Goal: Information Seeking & Learning: Learn about a topic

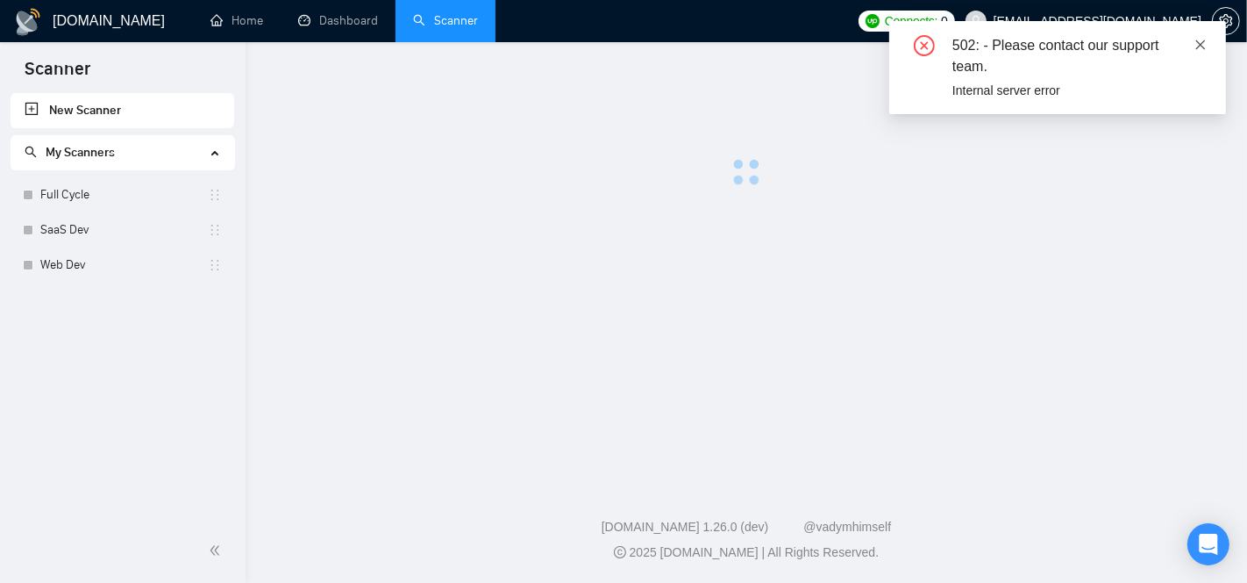
click at [1203, 45] on icon "close" at bounding box center [1201, 45] width 12 height 12
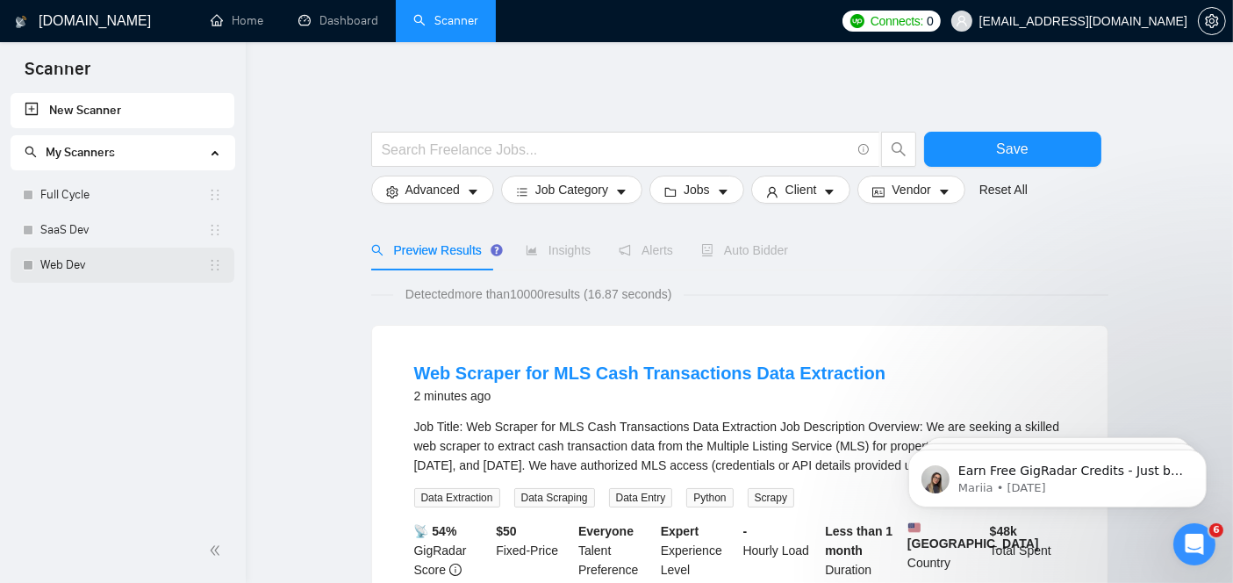
click at [115, 276] on link "Web Dev" at bounding box center [124, 264] width 168 height 35
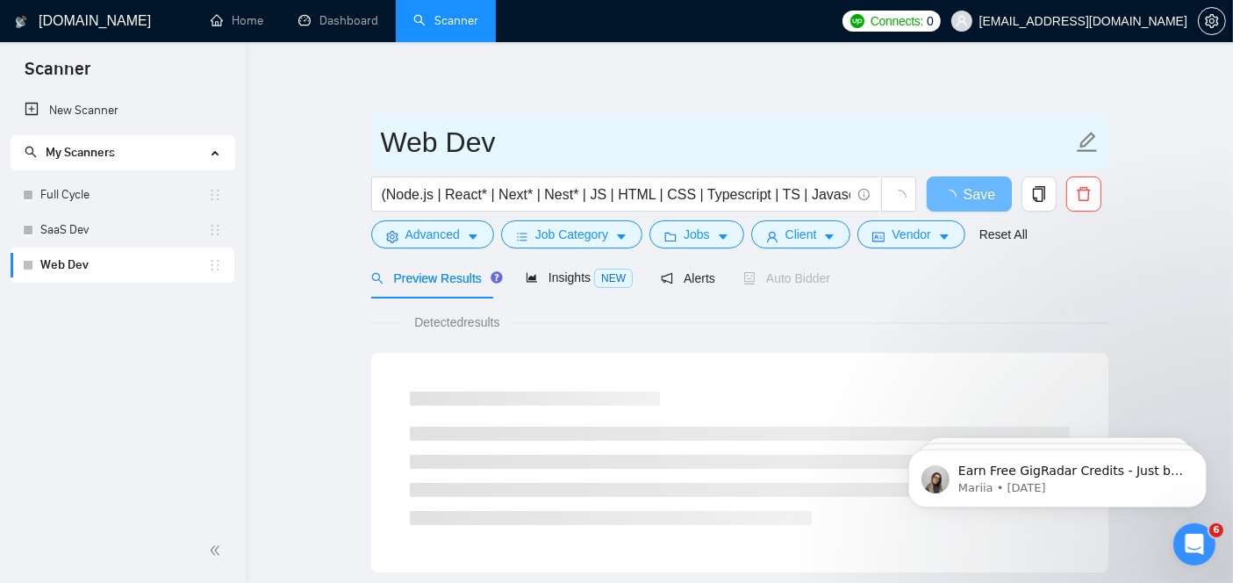
click at [834, 134] on input "Web Dev" at bounding box center [726, 142] width 691 height 44
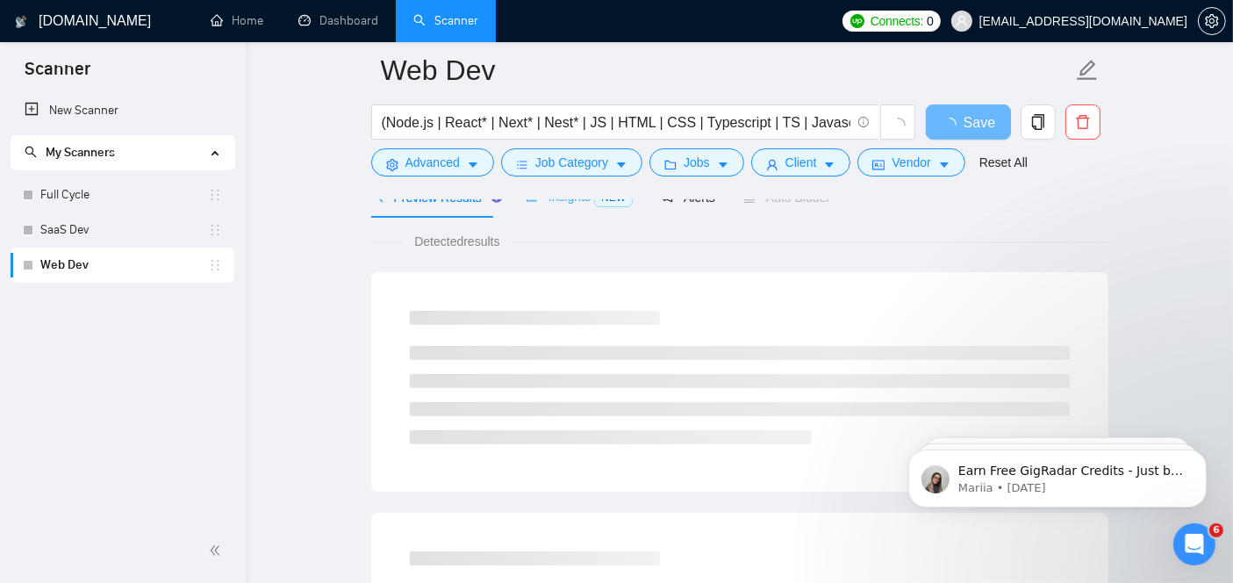
scroll to position [128, 0]
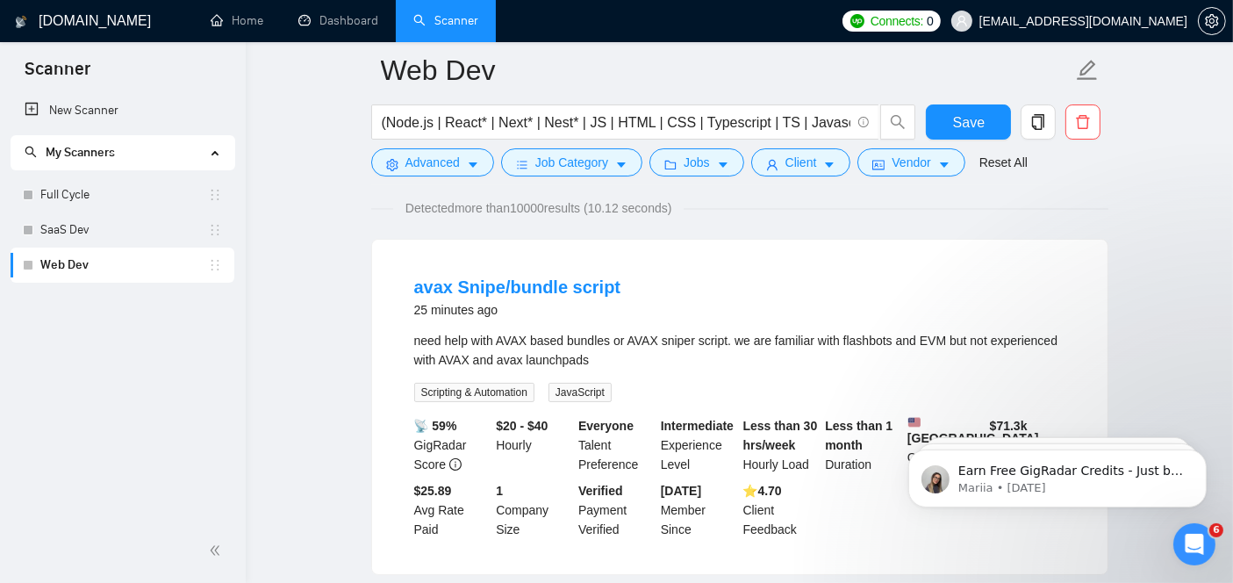
click at [673, 323] on div "avax Snipe/bundle script 25 minutes ago" at bounding box center [739, 300] width 651 height 51
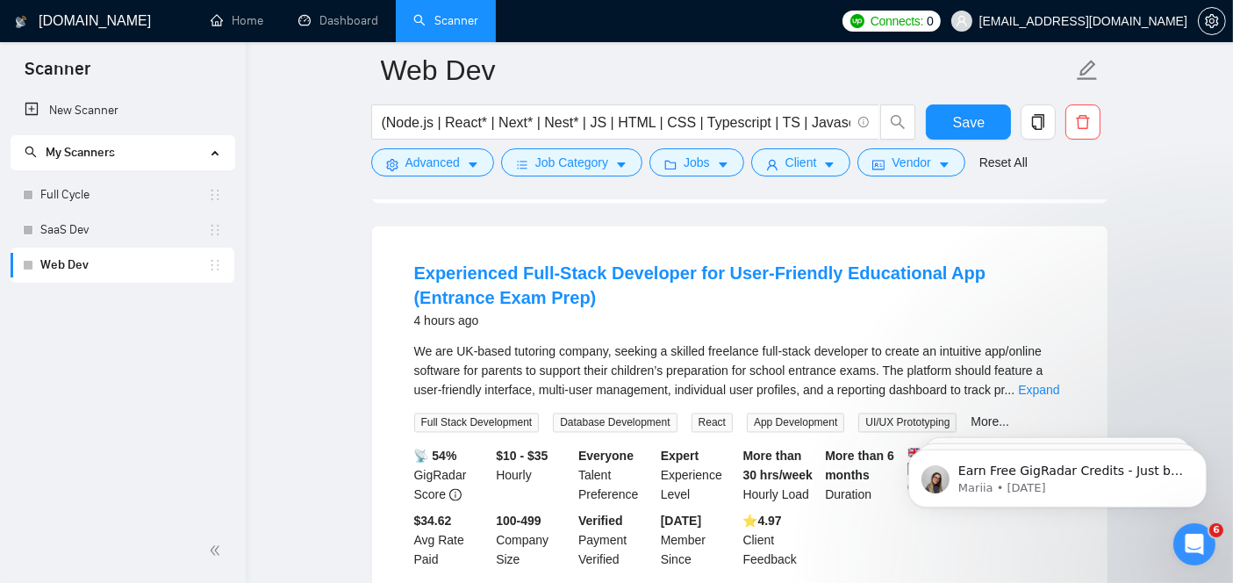
scroll to position [3195, 0]
click at [1038, 384] on link "Expand" at bounding box center [1038, 391] width 41 height 14
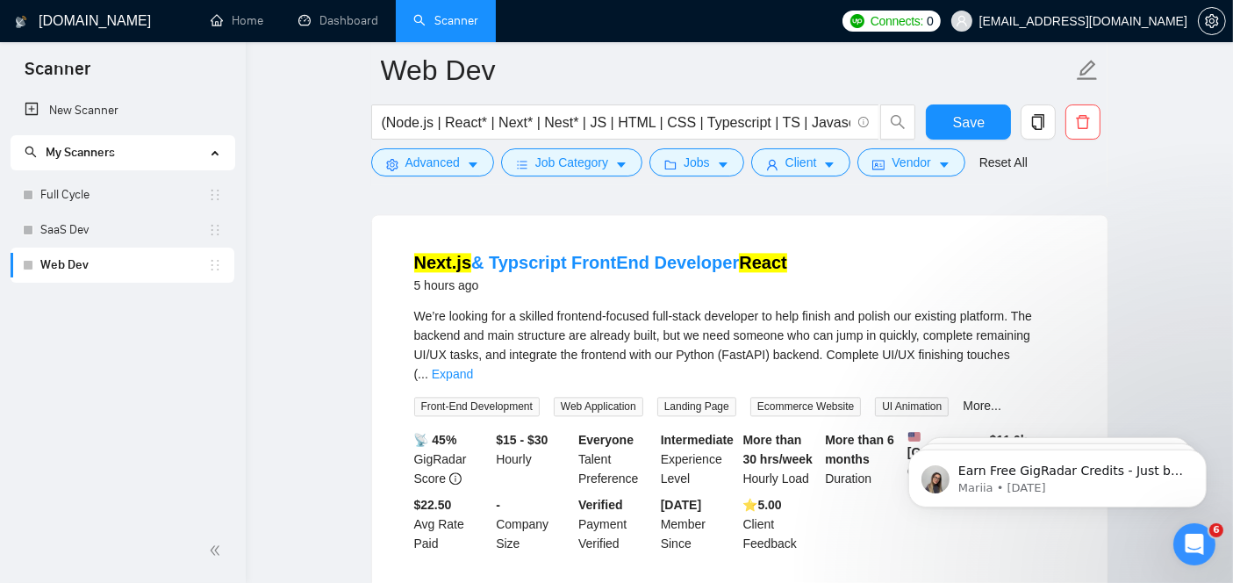
scroll to position [3842, 0]
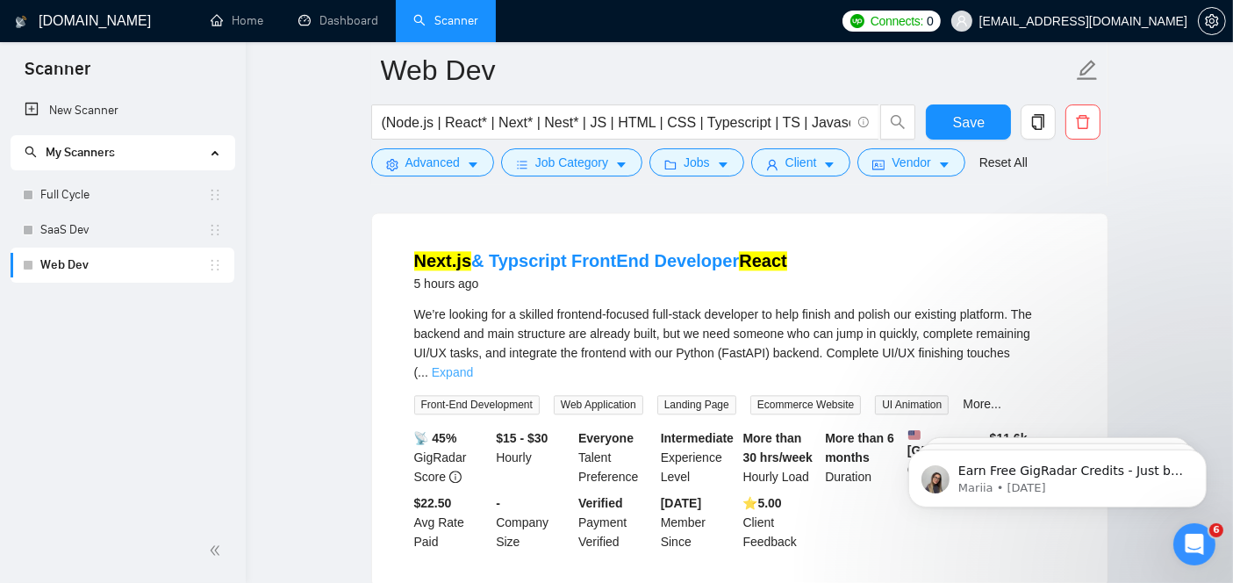
click at [473, 365] on link "Expand" at bounding box center [452, 372] width 41 height 14
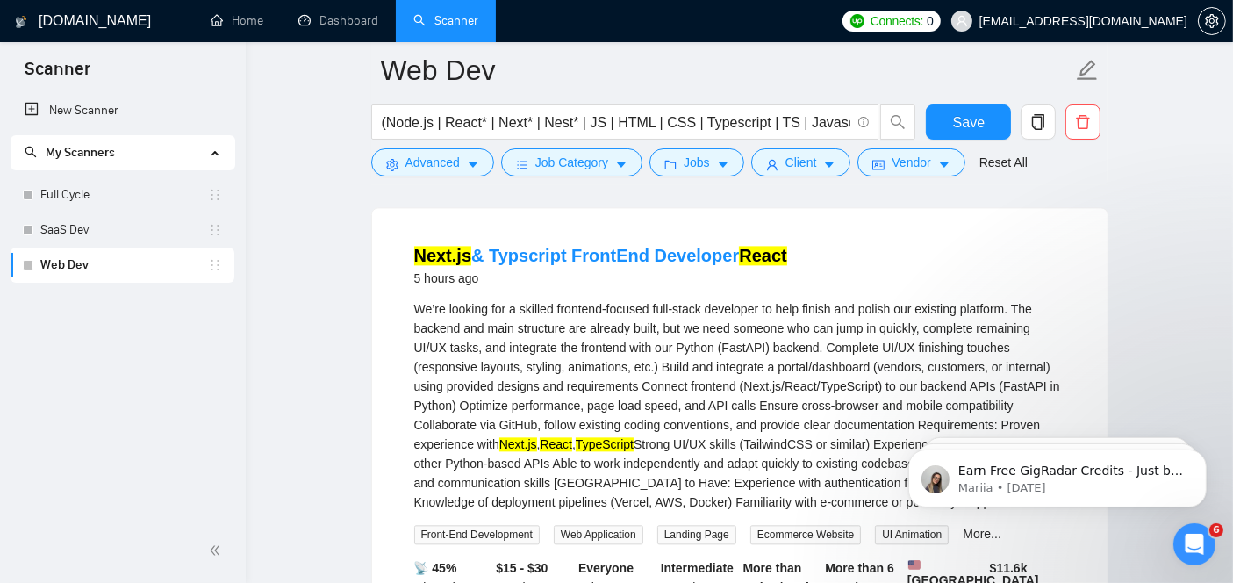
scroll to position [3838, 0]
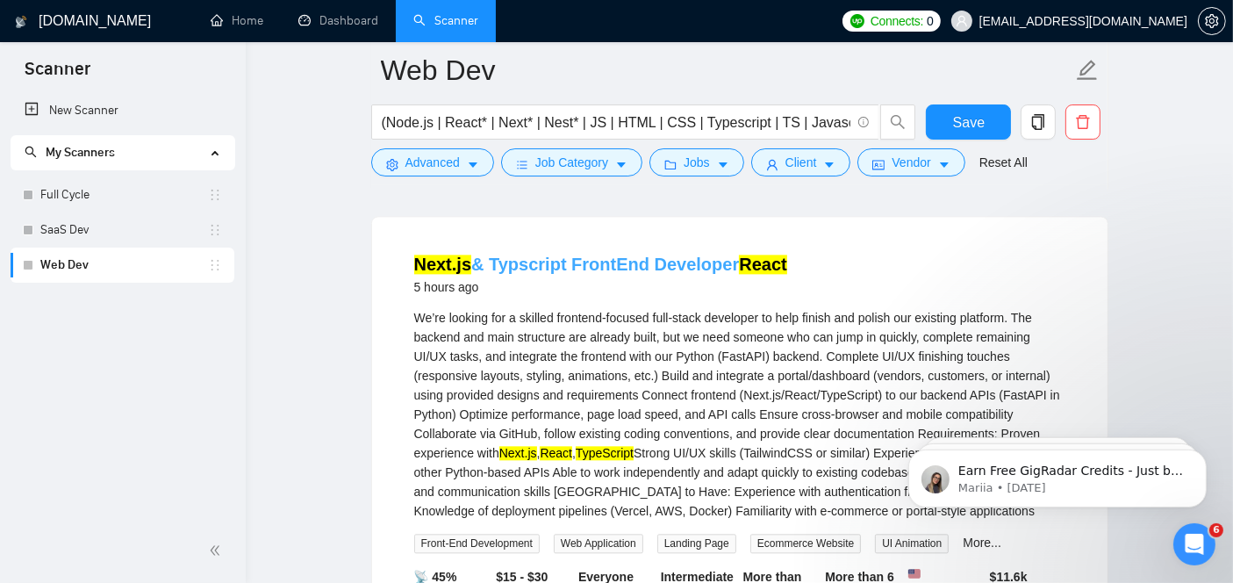
click at [667, 256] on link "Next.js & Typscript FrontEnd Developer React" at bounding box center [600, 263] width 373 height 19
click at [588, 254] on link "Next.js & Typscript FrontEnd Developer React" at bounding box center [600, 263] width 373 height 19
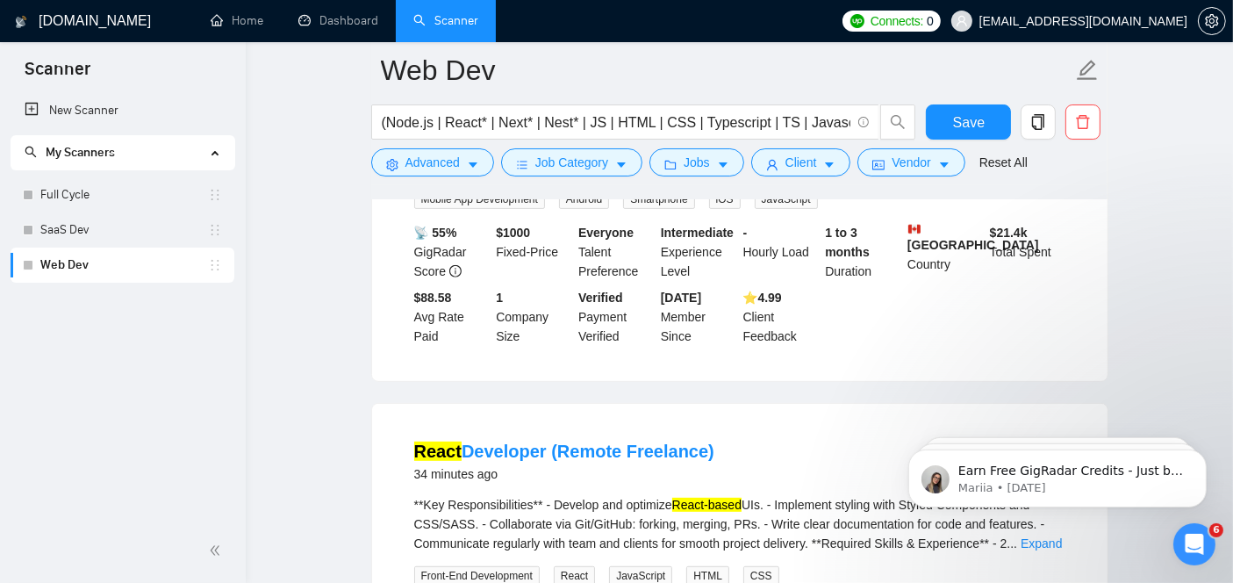
scroll to position [547, 0]
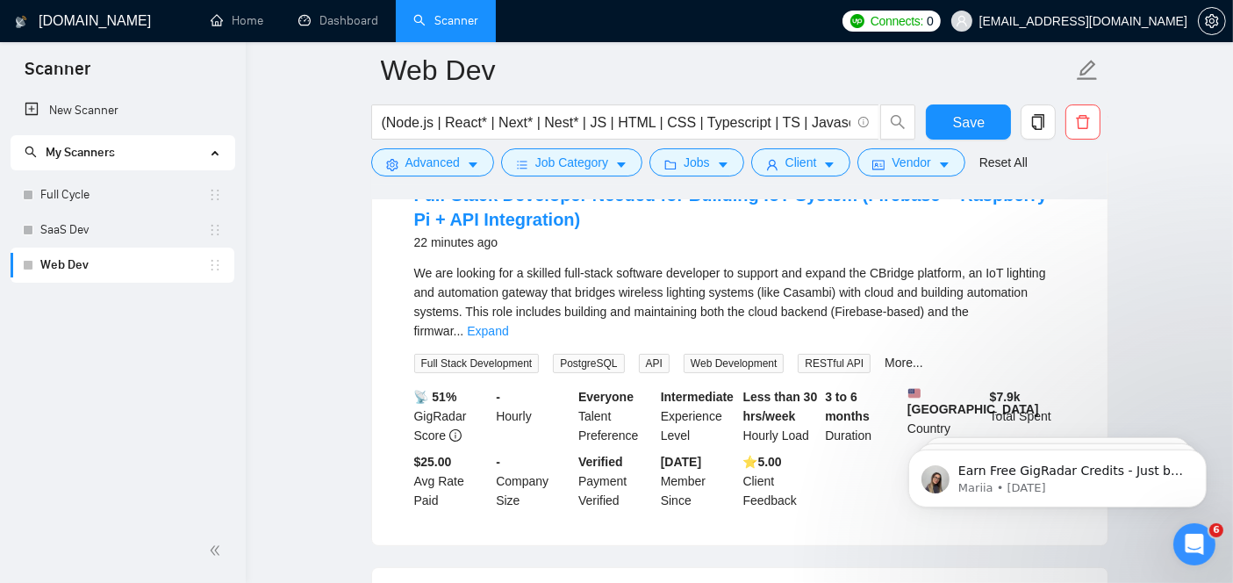
scroll to position [218, 0]
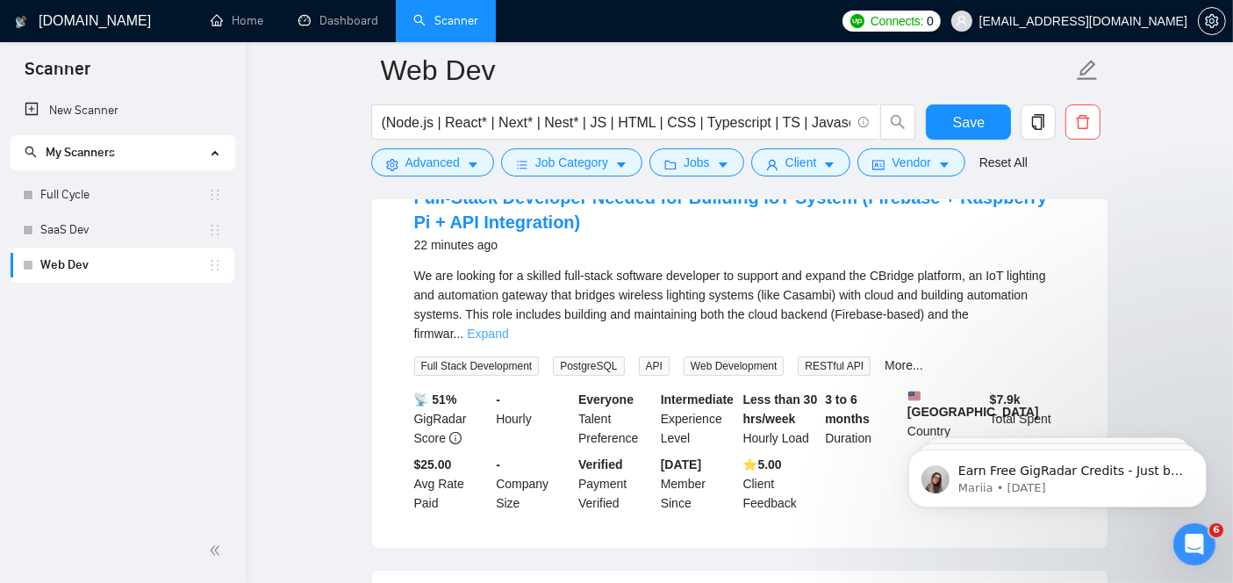
click at [508, 326] on link "Expand" at bounding box center [487, 333] width 41 height 14
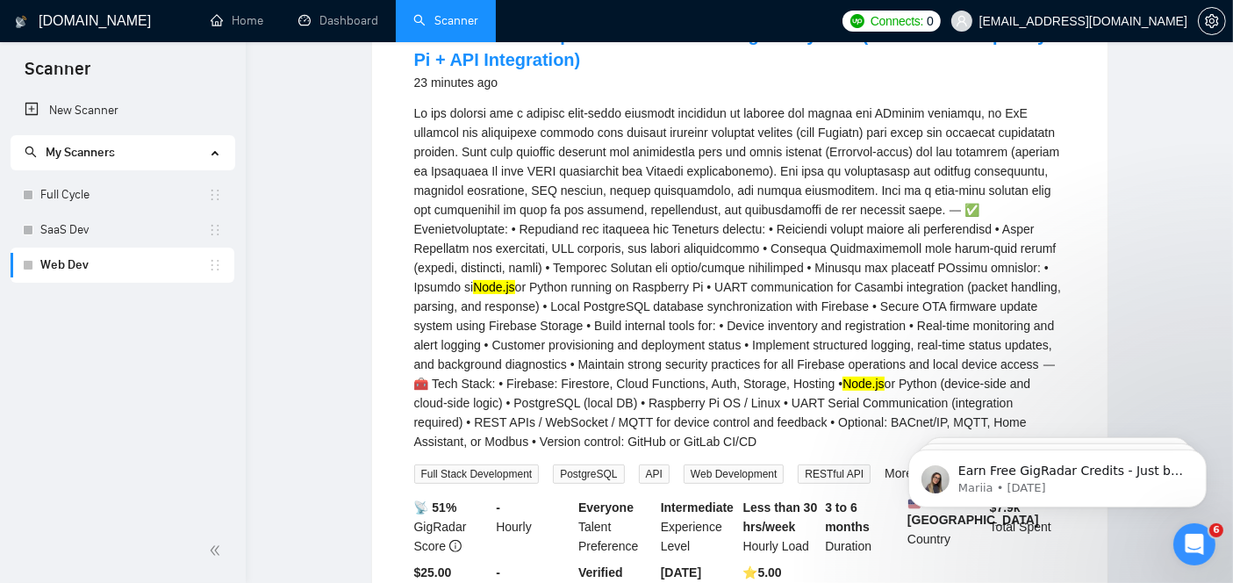
scroll to position [0, 0]
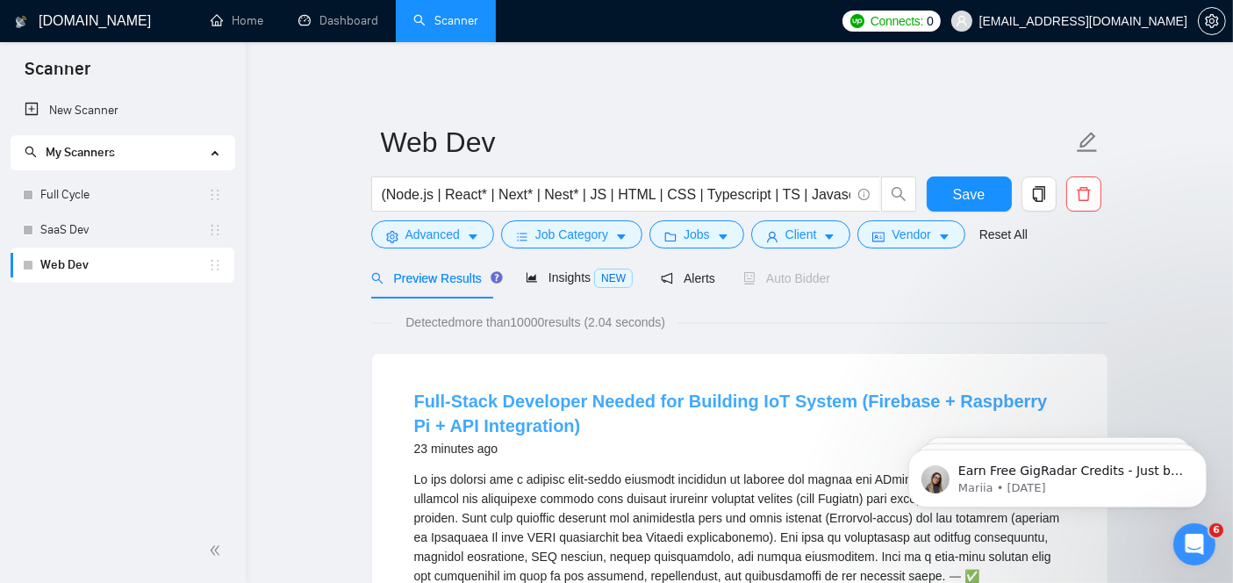
click at [690, 393] on link "Full-Stack Developer Needed for Building IoT System (Firebase + Raspberry Pi + …" at bounding box center [730, 413] width 633 height 44
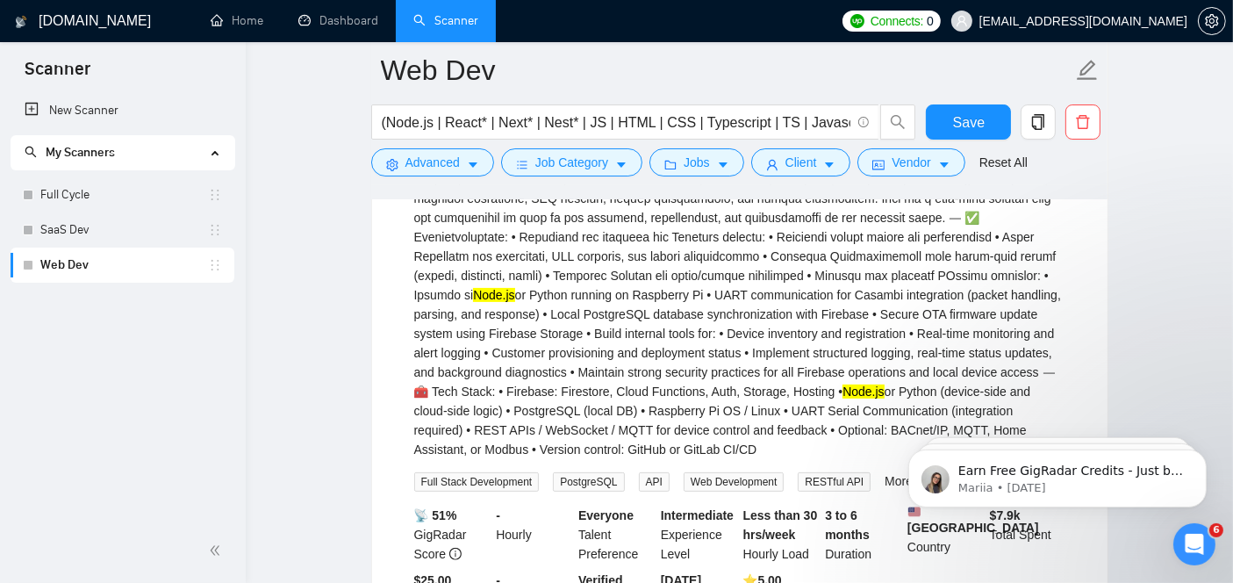
scroll to position [378, 0]
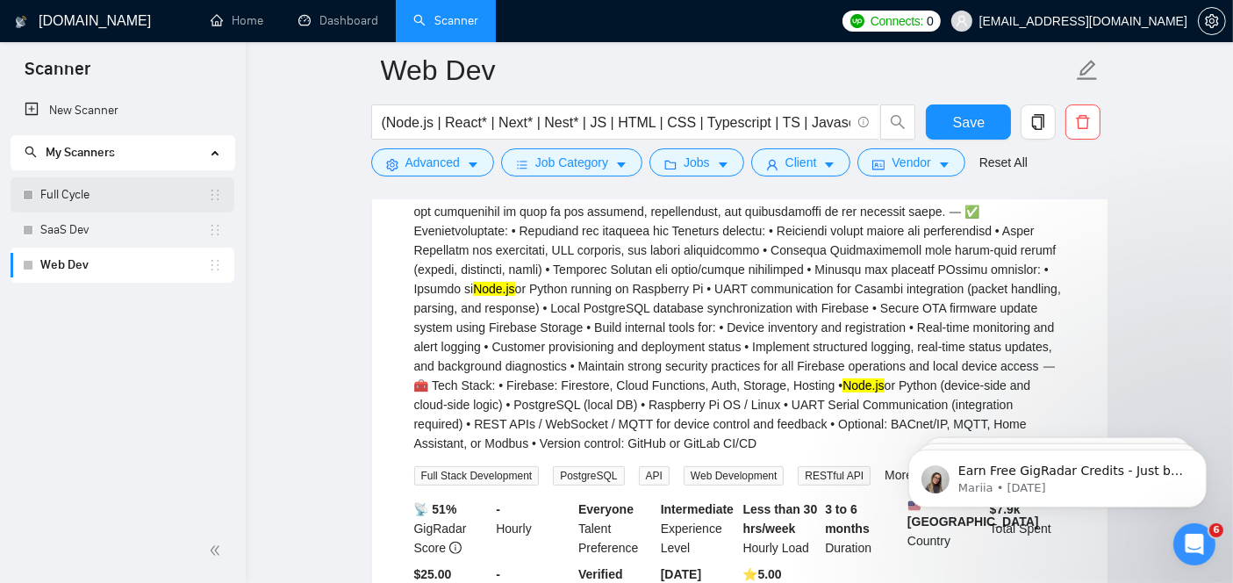
click at [44, 186] on link "Full Cycle" at bounding box center [124, 194] width 168 height 35
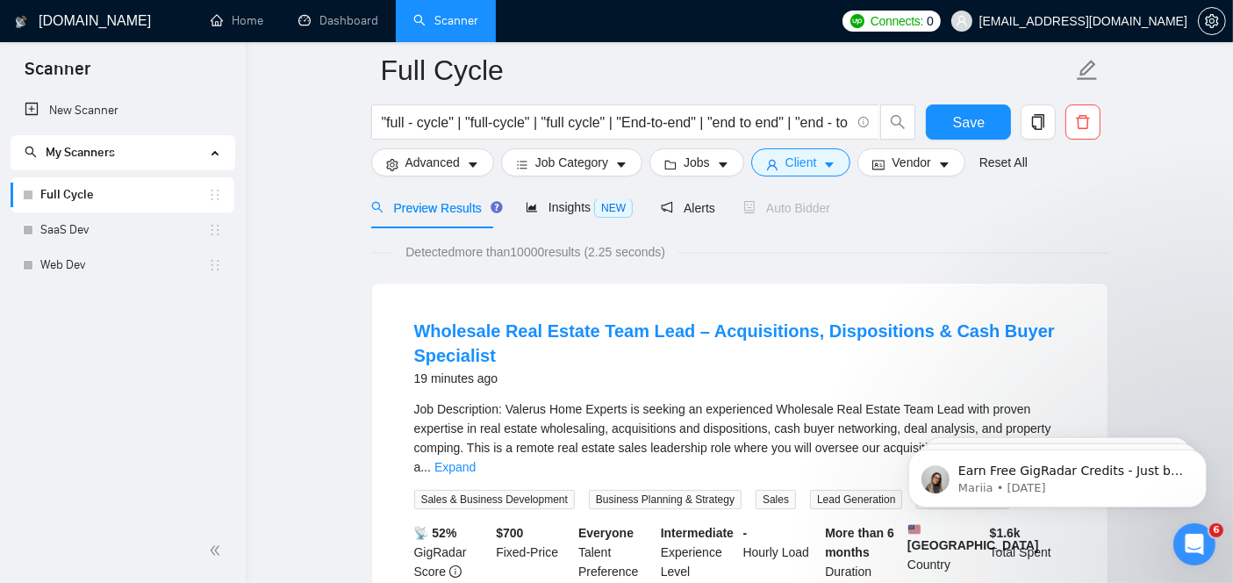
scroll to position [82, 0]
click at [134, 259] on link "Web Dev" at bounding box center [124, 264] width 168 height 35
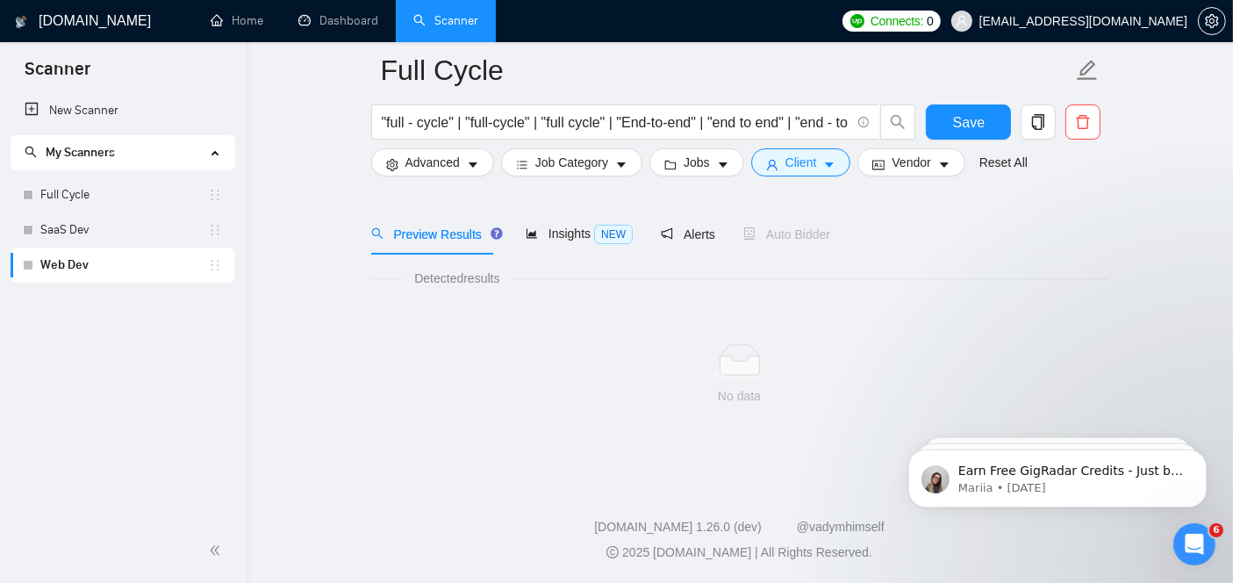
scroll to position [57, 0]
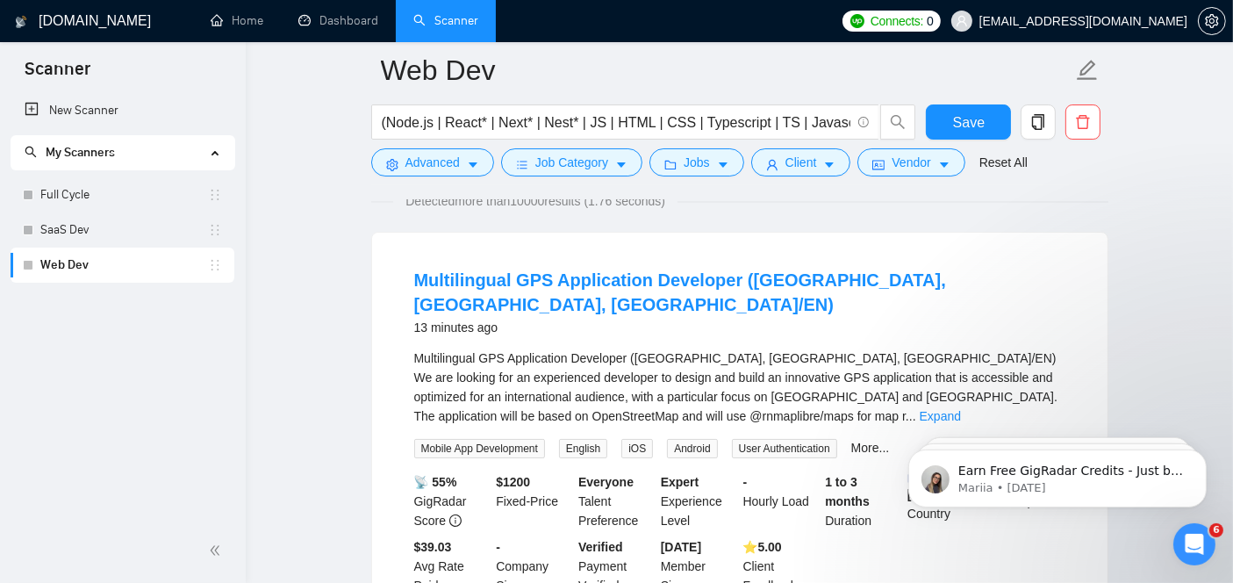
scroll to position [136, 0]
click at [961, 408] on link "Expand" at bounding box center [939, 415] width 41 height 14
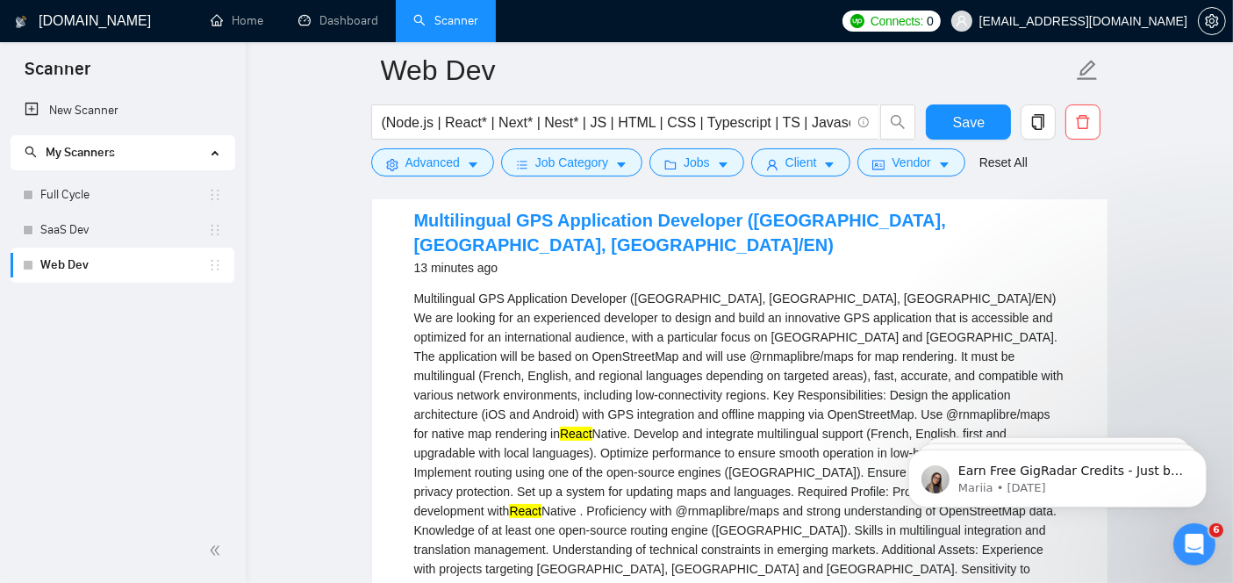
scroll to position [193, 0]
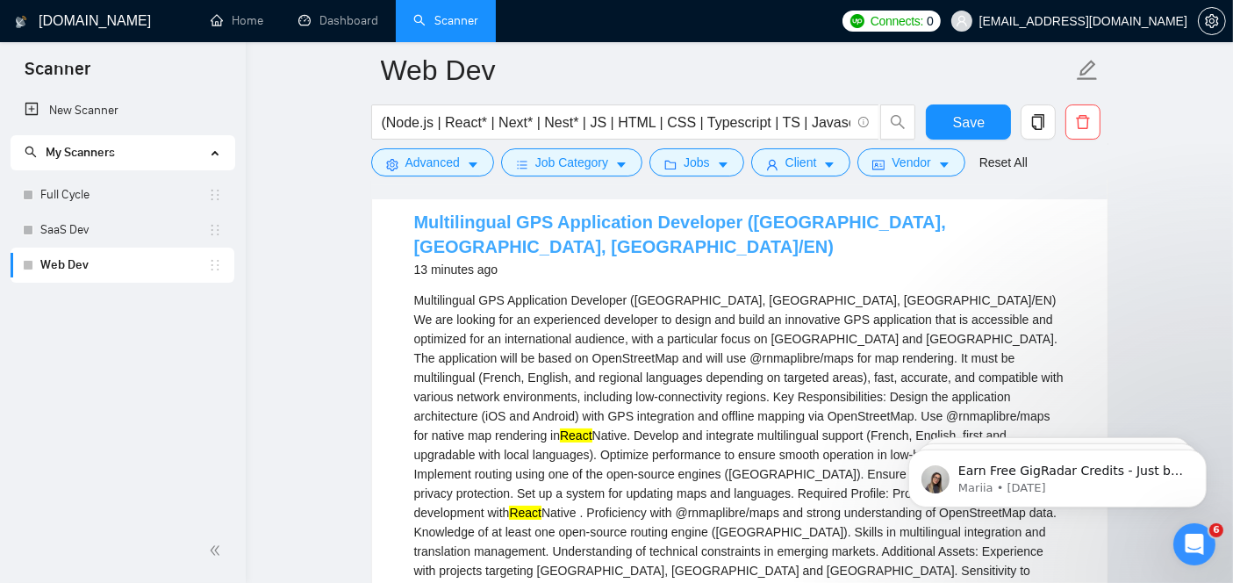
click at [604, 221] on link "Multilingual GPS Application Developer ([GEOGRAPHIC_DATA], [GEOGRAPHIC_DATA], […" at bounding box center [680, 234] width 532 height 44
